Goal: Find specific page/section: Find specific page/section

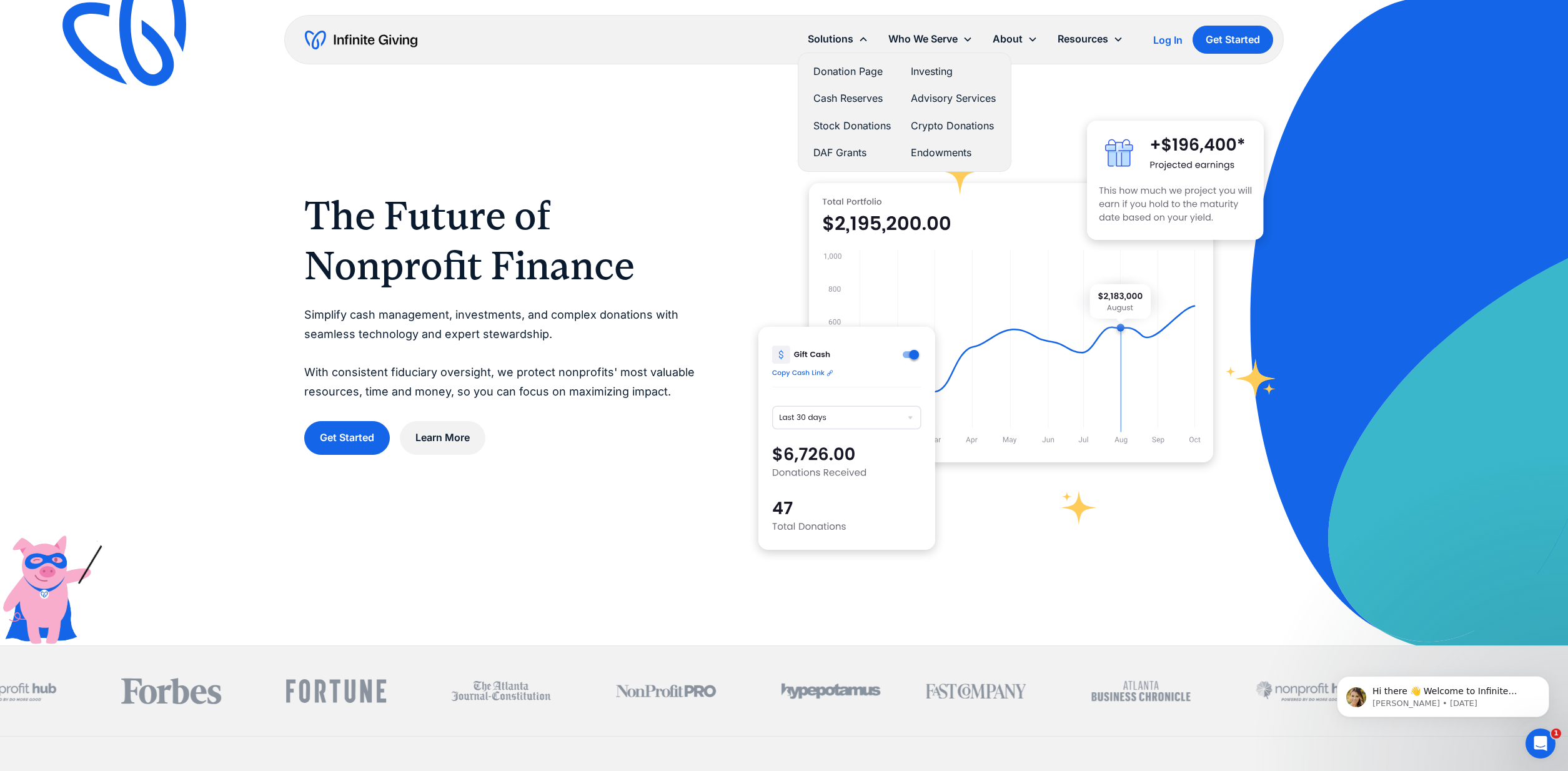
click at [830, 74] on link "Donation Page" at bounding box center [852, 72] width 78 height 17
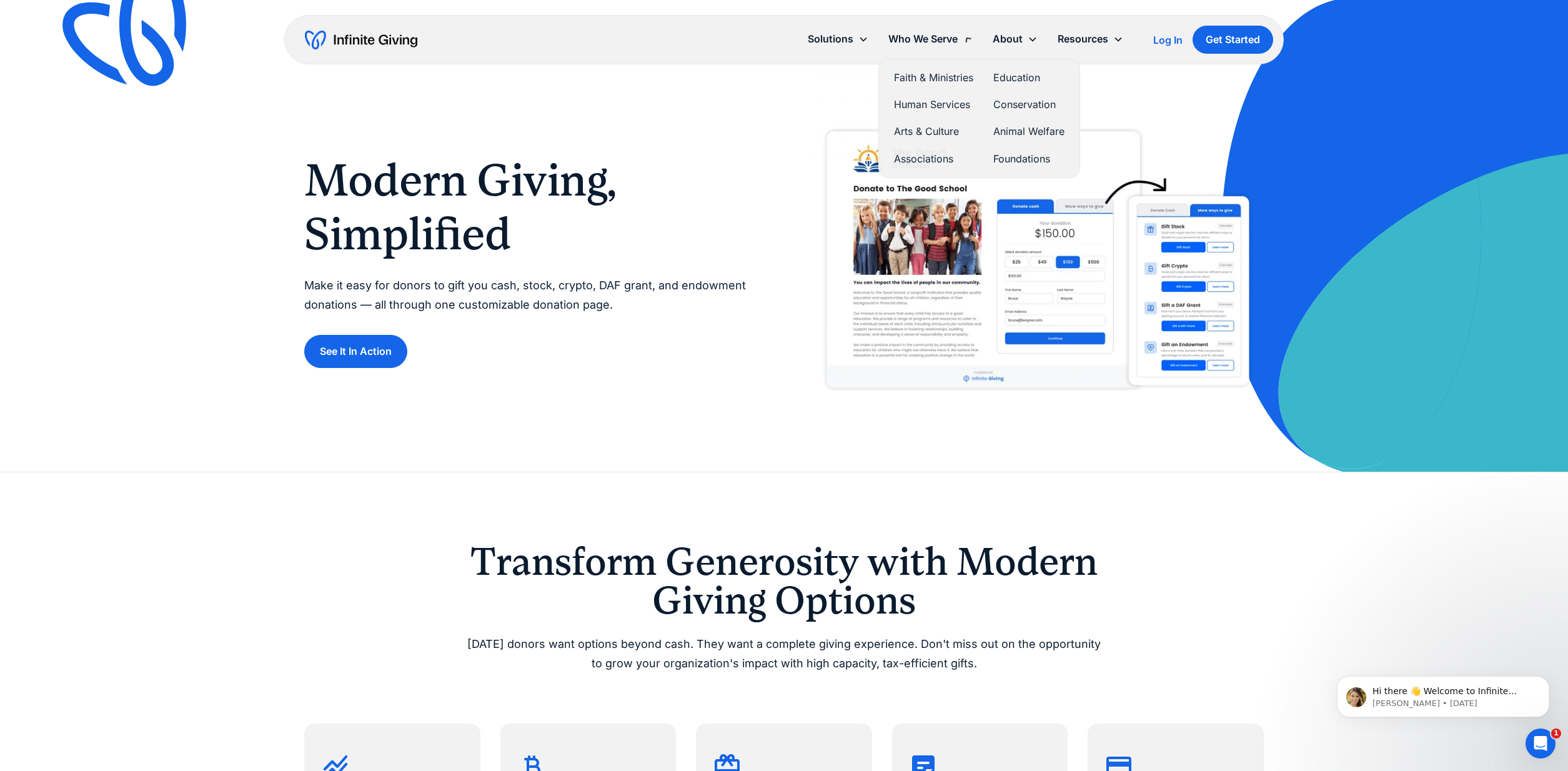
click at [931, 35] on div "Who We Serve" at bounding box center [922, 39] width 69 height 17
click at [932, 118] on link "Arts & Culture" at bounding box center [933, 126] width 79 height 17
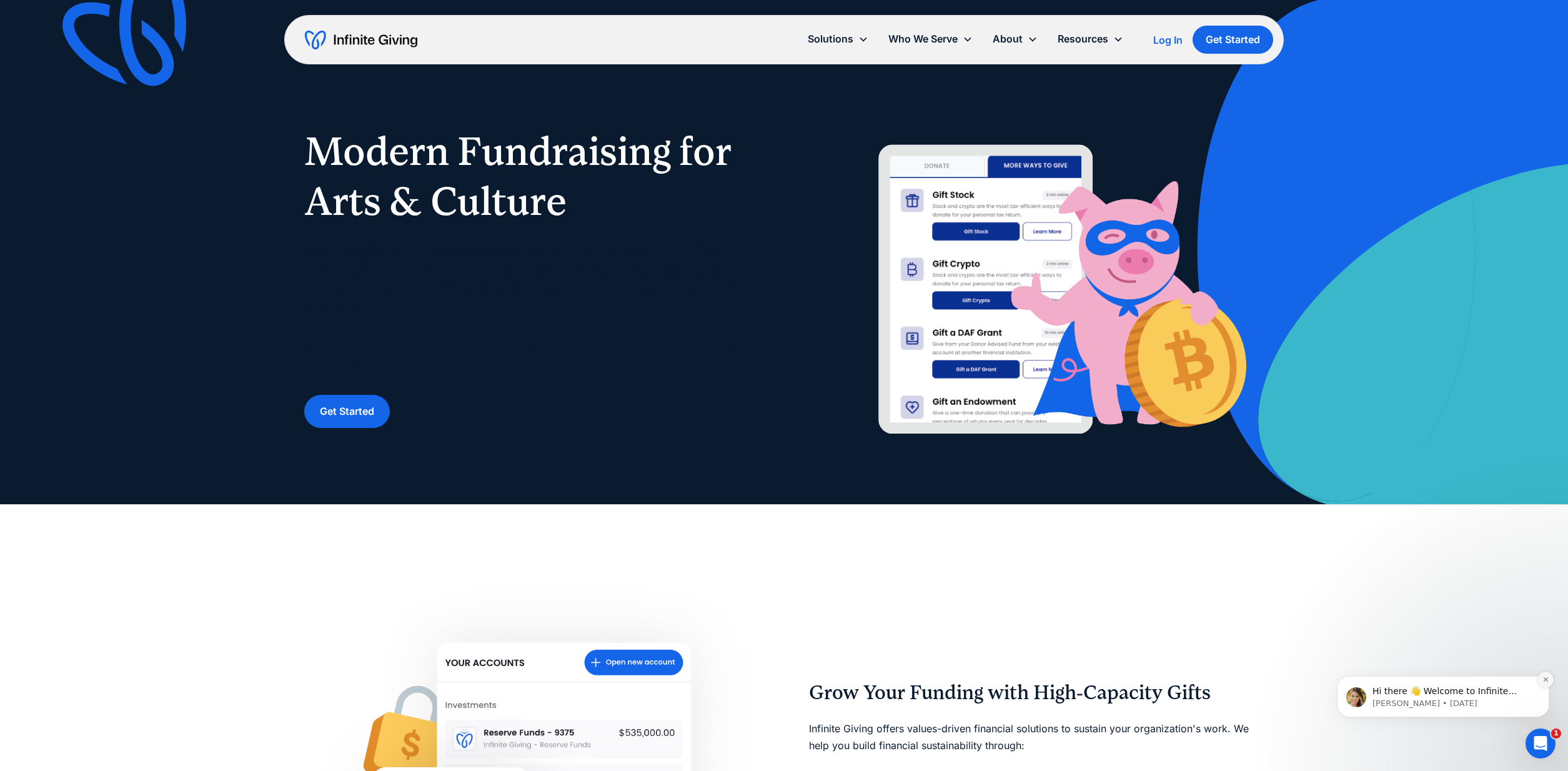
click at [1545, 679] on icon "Dismiss notification" at bounding box center [1545, 679] width 5 height 5
